Goal: Communication & Community: Connect with others

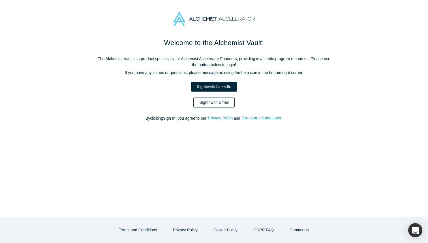
click at [211, 100] on link "Sign In with Email" at bounding box center [213, 102] width 41 height 10
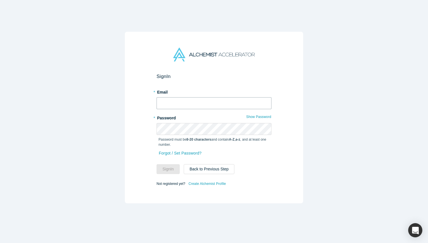
click at [215, 98] on input "text" at bounding box center [214, 103] width 115 height 12
type input "[EMAIL_ADDRESS][DOMAIN_NAME]"
click at [171, 166] on button "Sign In" at bounding box center [168, 169] width 23 height 10
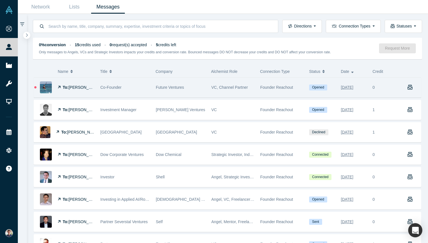
click at [231, 82] on div "VC, Channel Partner" at bounding box center [233, 88] width 43 height 20
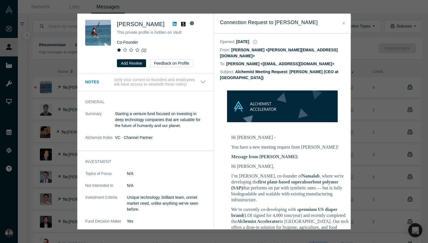
click at [343, 24] on icon "Close" at bounding box center [344, 23] width 3 height 4
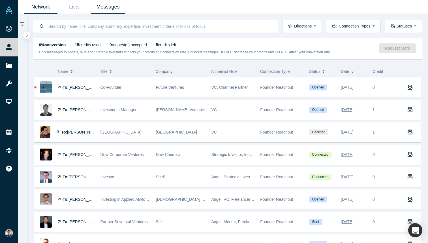
click at [48, 10] on link "Network" at bounding box center [41, 6] width 34 height 13
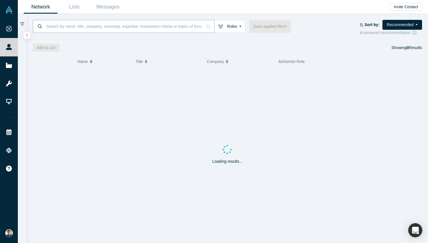
click at [123, 28] on input at bounding box center [124, 26] width 157 height 13
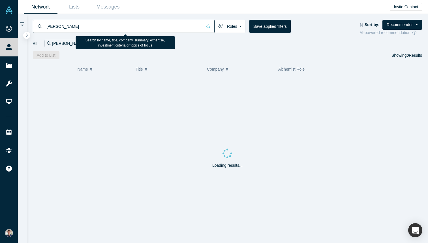
type input "[PERSON_NAME]"
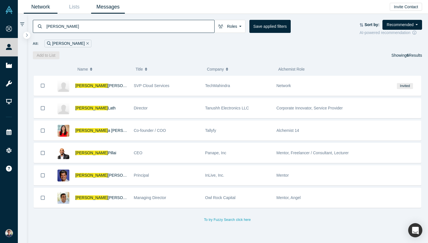
click at [102, 8] on link "Messages" at bounding box center [108, 6] width 34 height 13
